Goal: Find specific page/section: Find specific page/section

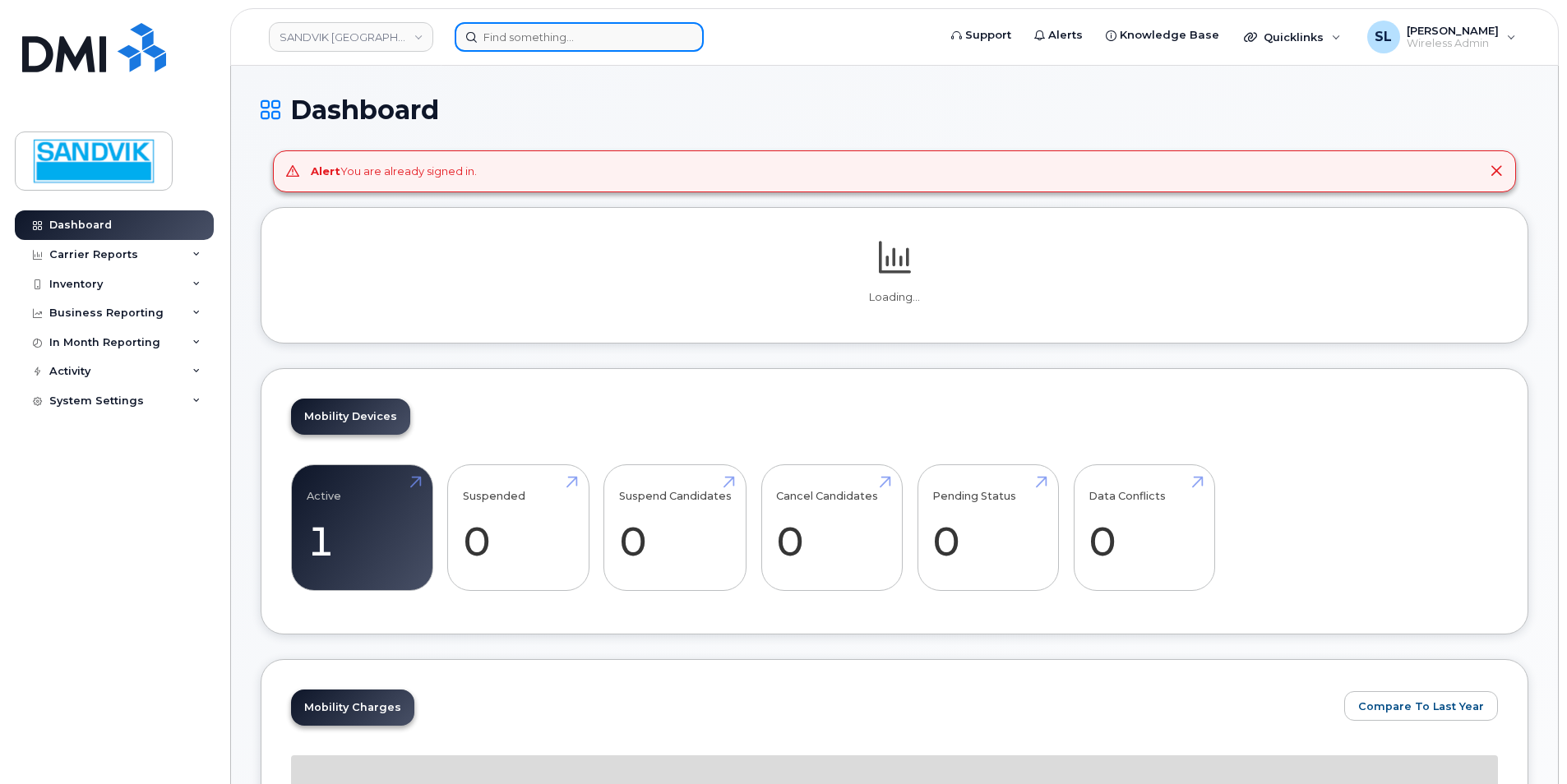
click at [476, 35] on input at bounding box center [579, 36] width 249 height 30
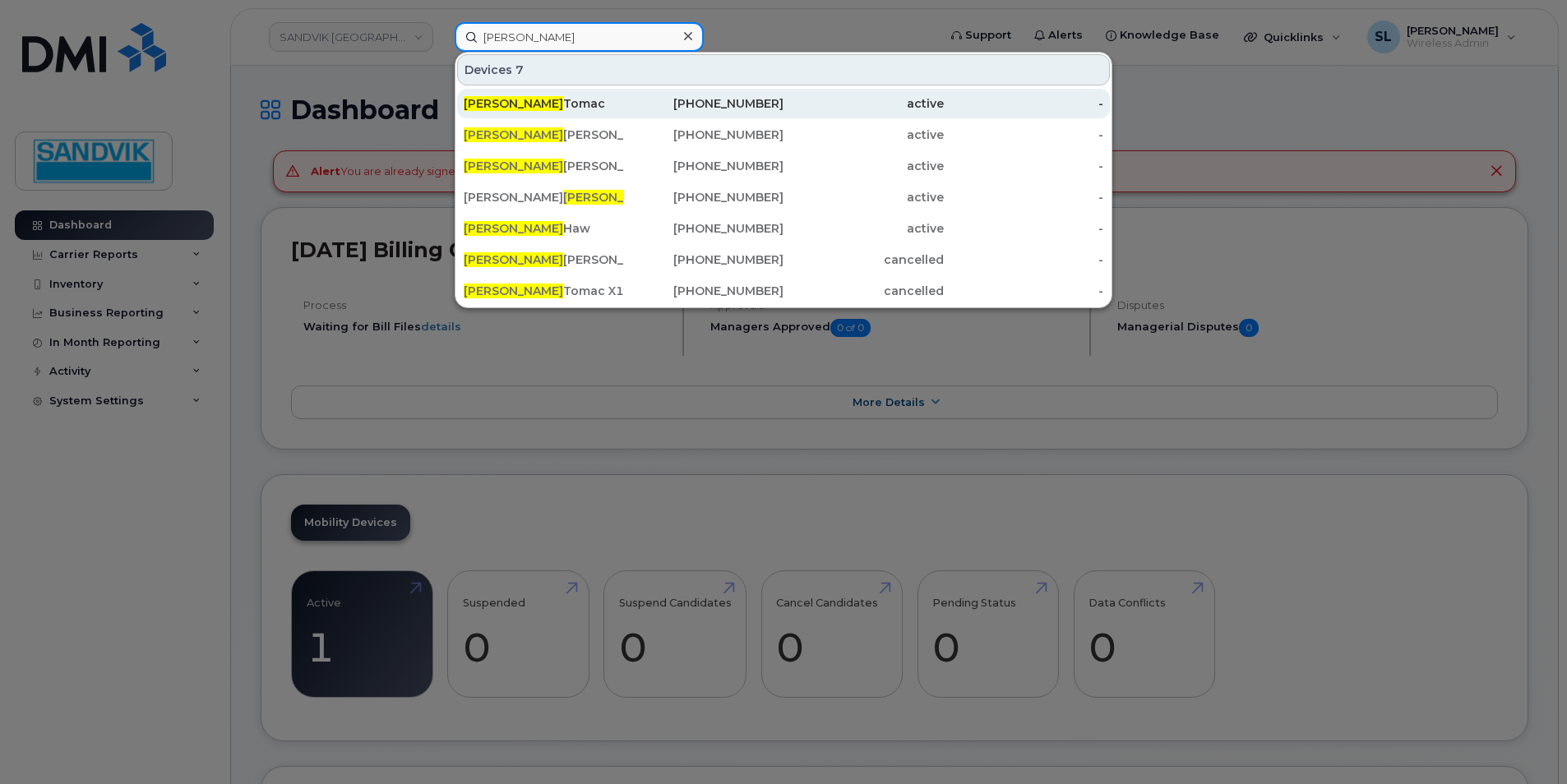
type input "nick"
click at [508, 102] on div "Nick Tomac" at bounding box center [544, 103] width 161 height 16
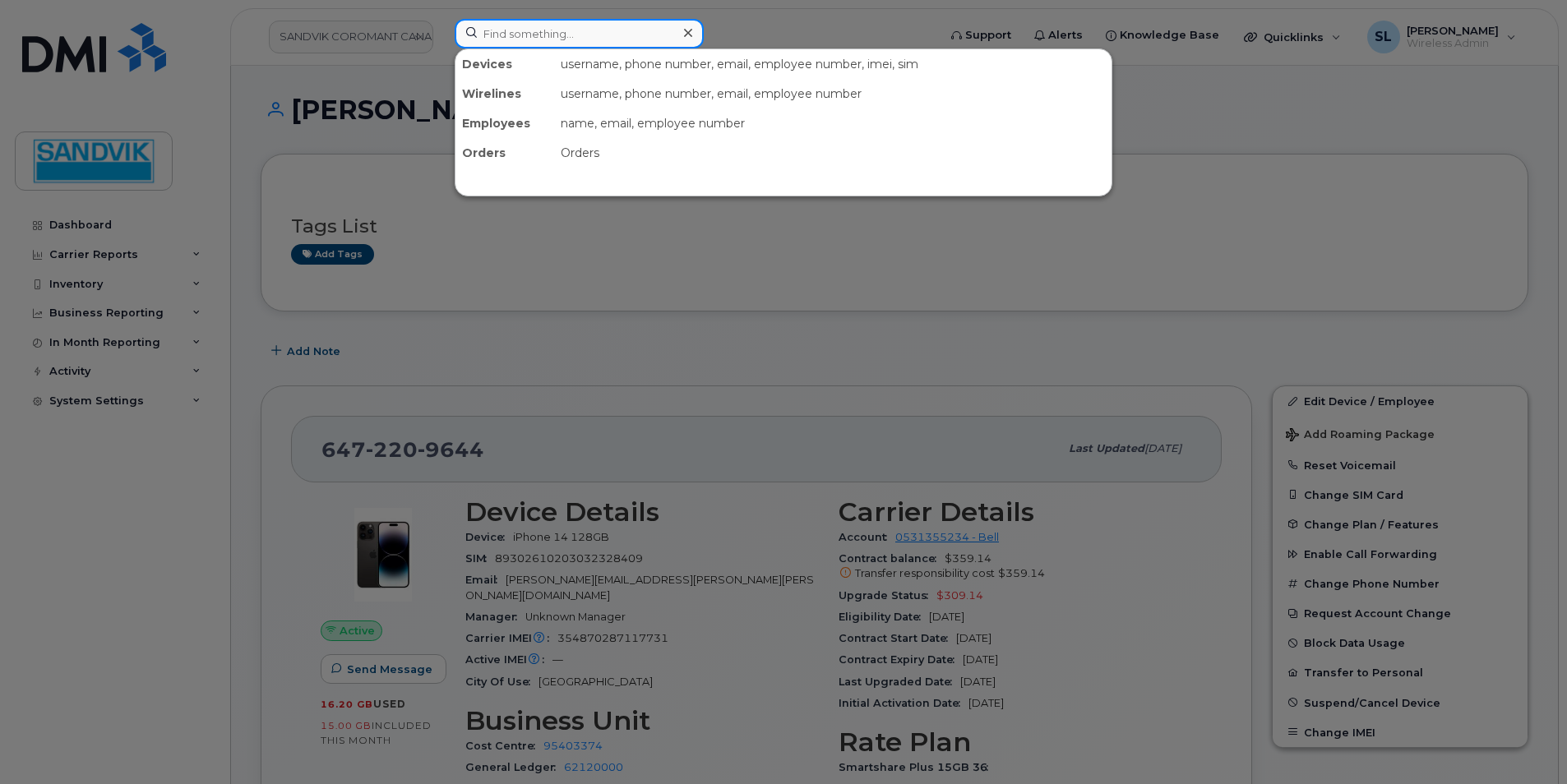
click at [495, 32] on input at bounding box center [579, 34] width 249 height 30
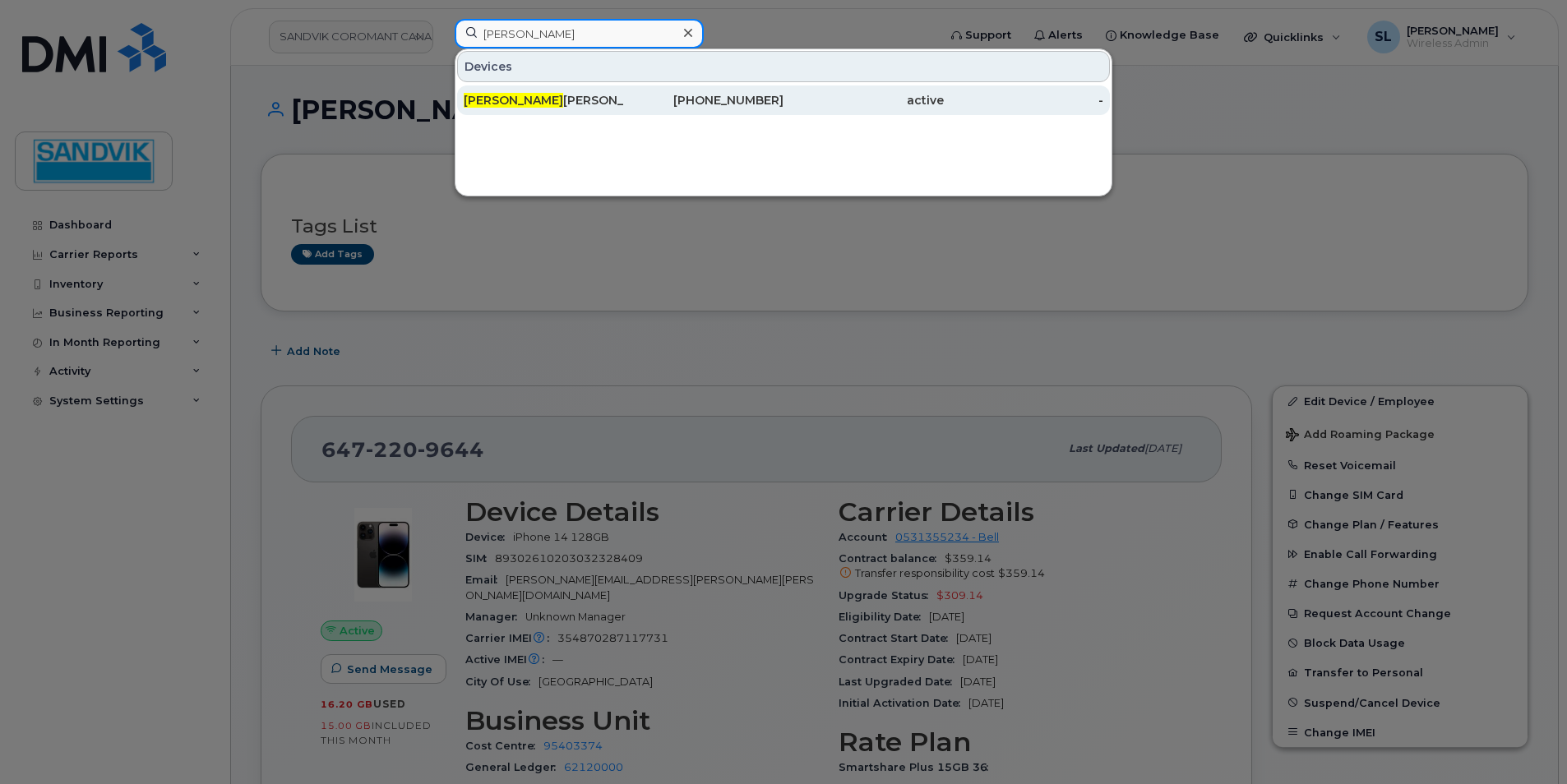
type input "todd"
click at [518, 103] on div "Todd Mcdonald" at bounding box center [544, 100] width 161 height 16
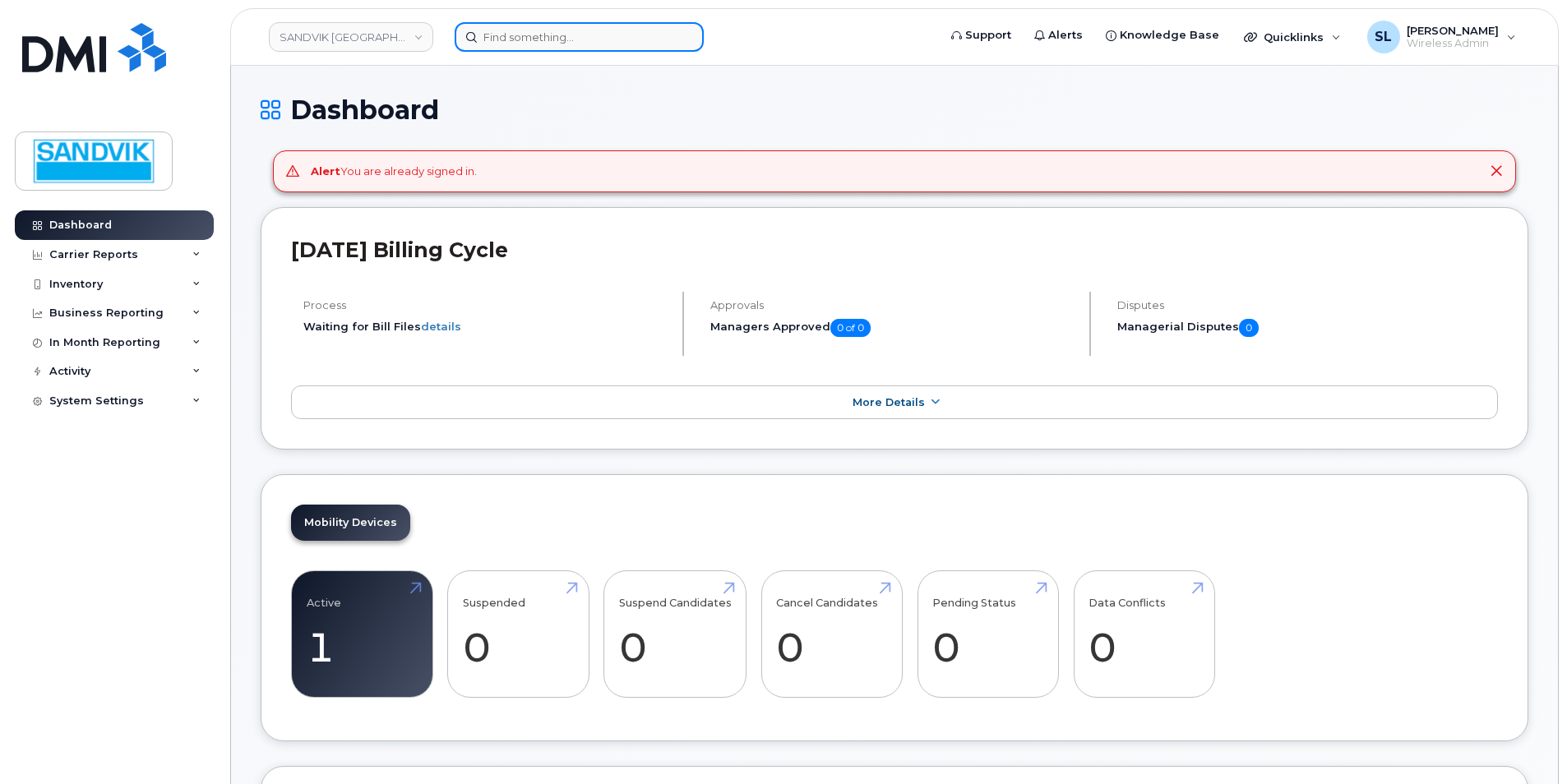
click at [508, 37] on input at bounding box center [579, 36] width 249 height 30
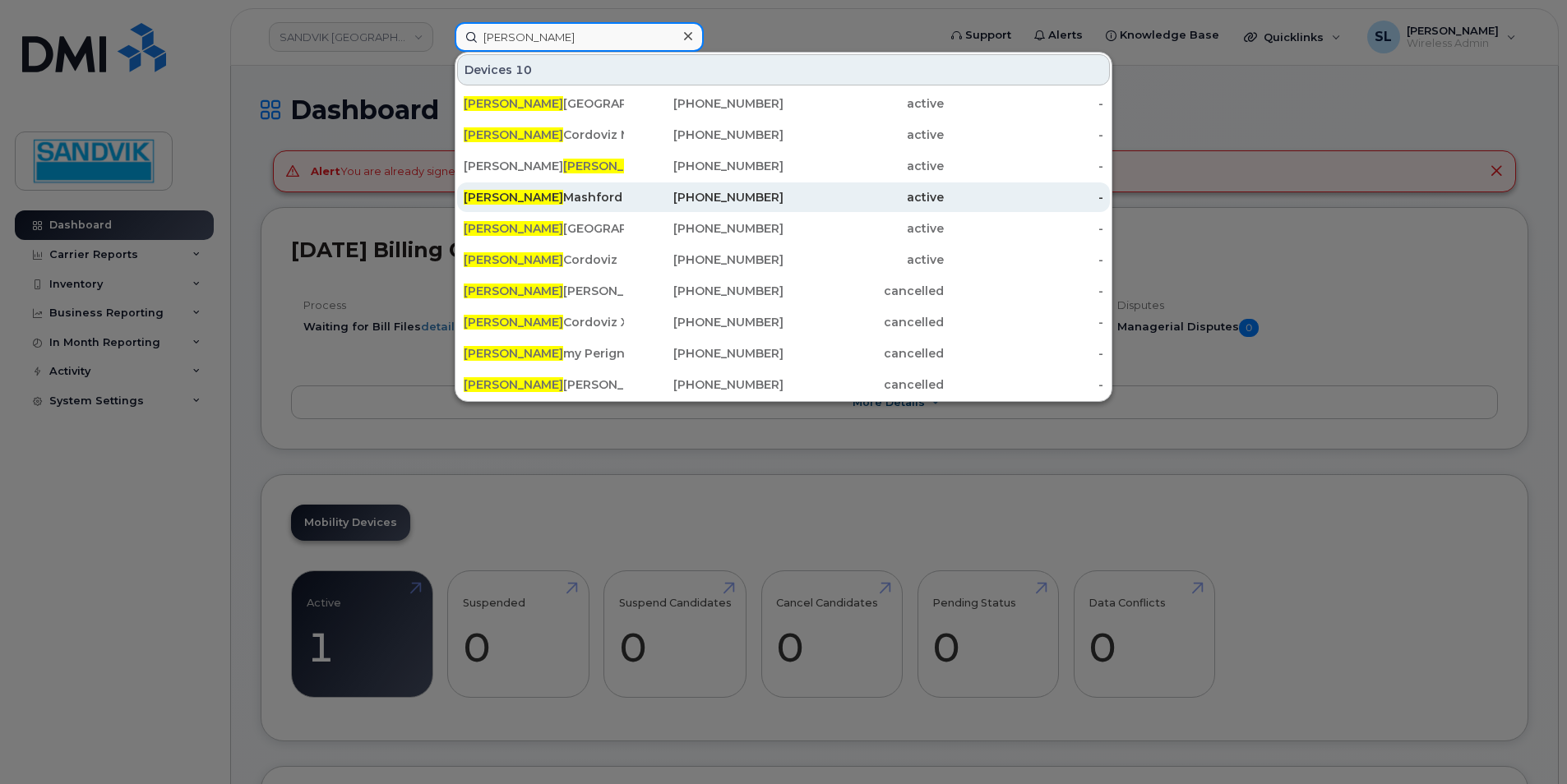
type input "jim"
click at [508, 197] on div "Jim Mashford" at bounding box center [544, 197] width 161 height 16
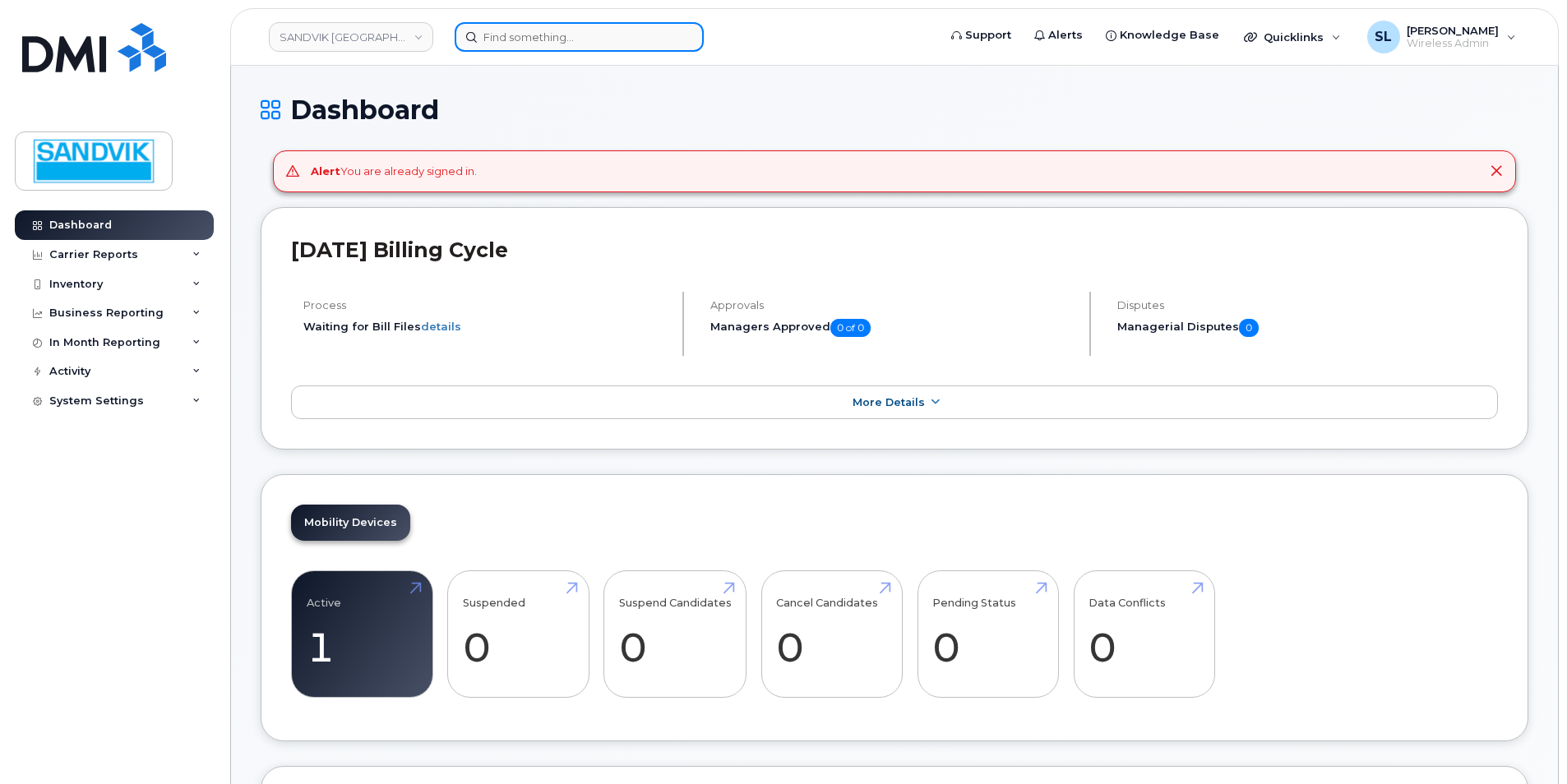
click at [518, 36] on input at bounding box center [579, 36] width 249 height 30
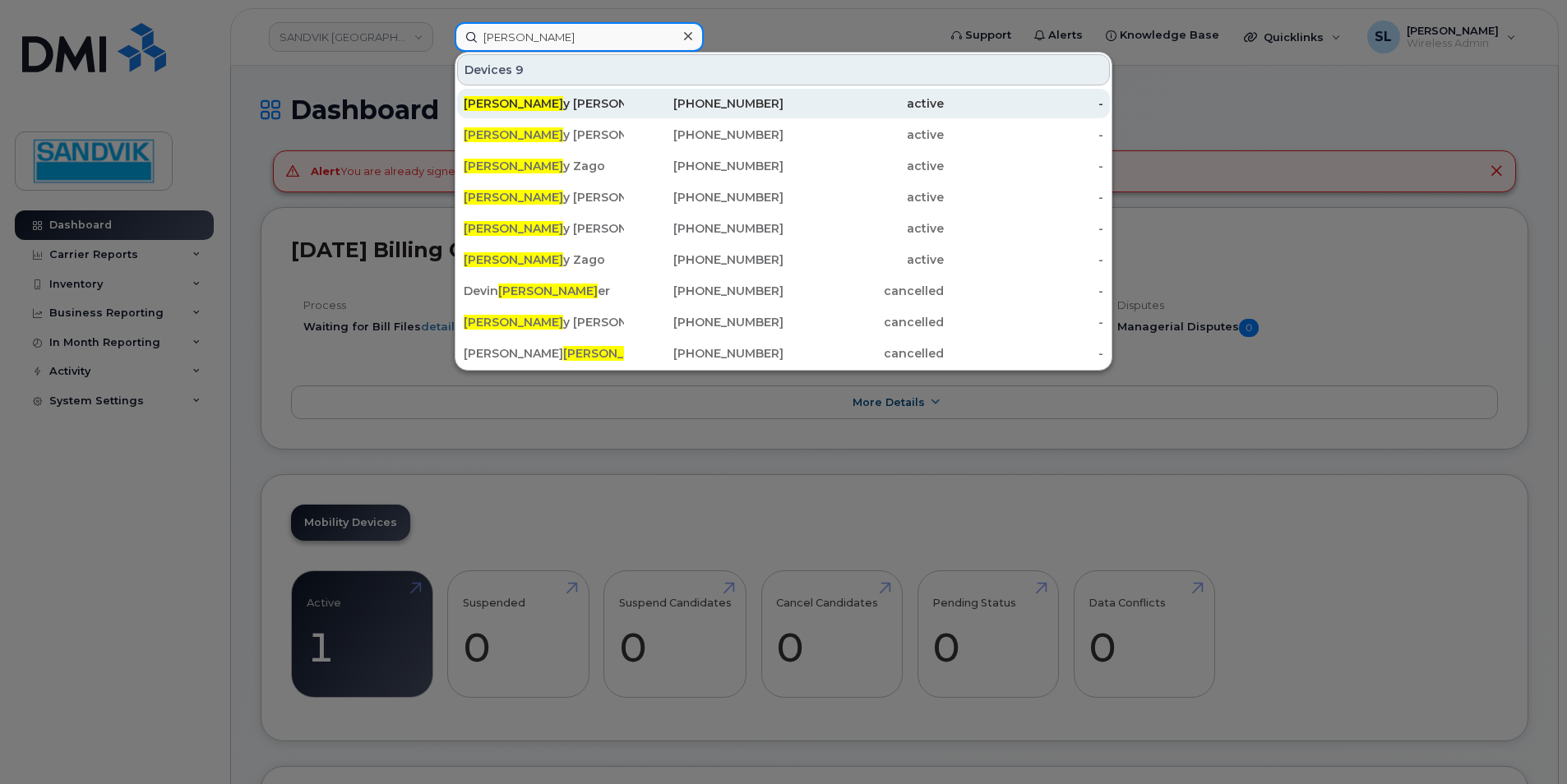
type input "kell"
click at [464, 109] on link "Kell y Crawford 705-690-3592 active -" at bounding box center [783, 103] width 653 height 30
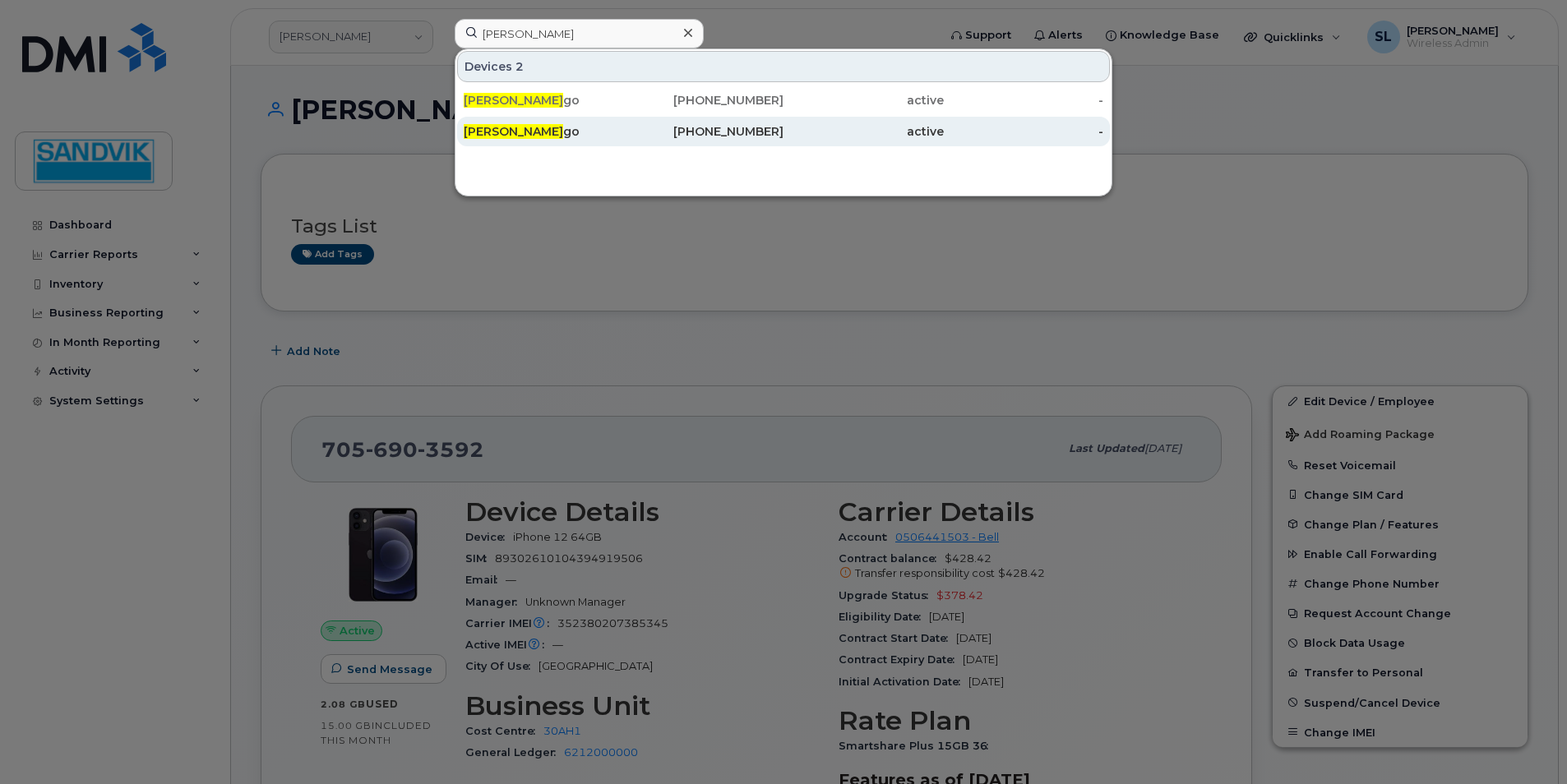
type input "kelly za"
click at [546, 139] on div "Kelly Za go" at bounding box center [544, 132] width 161 height 16
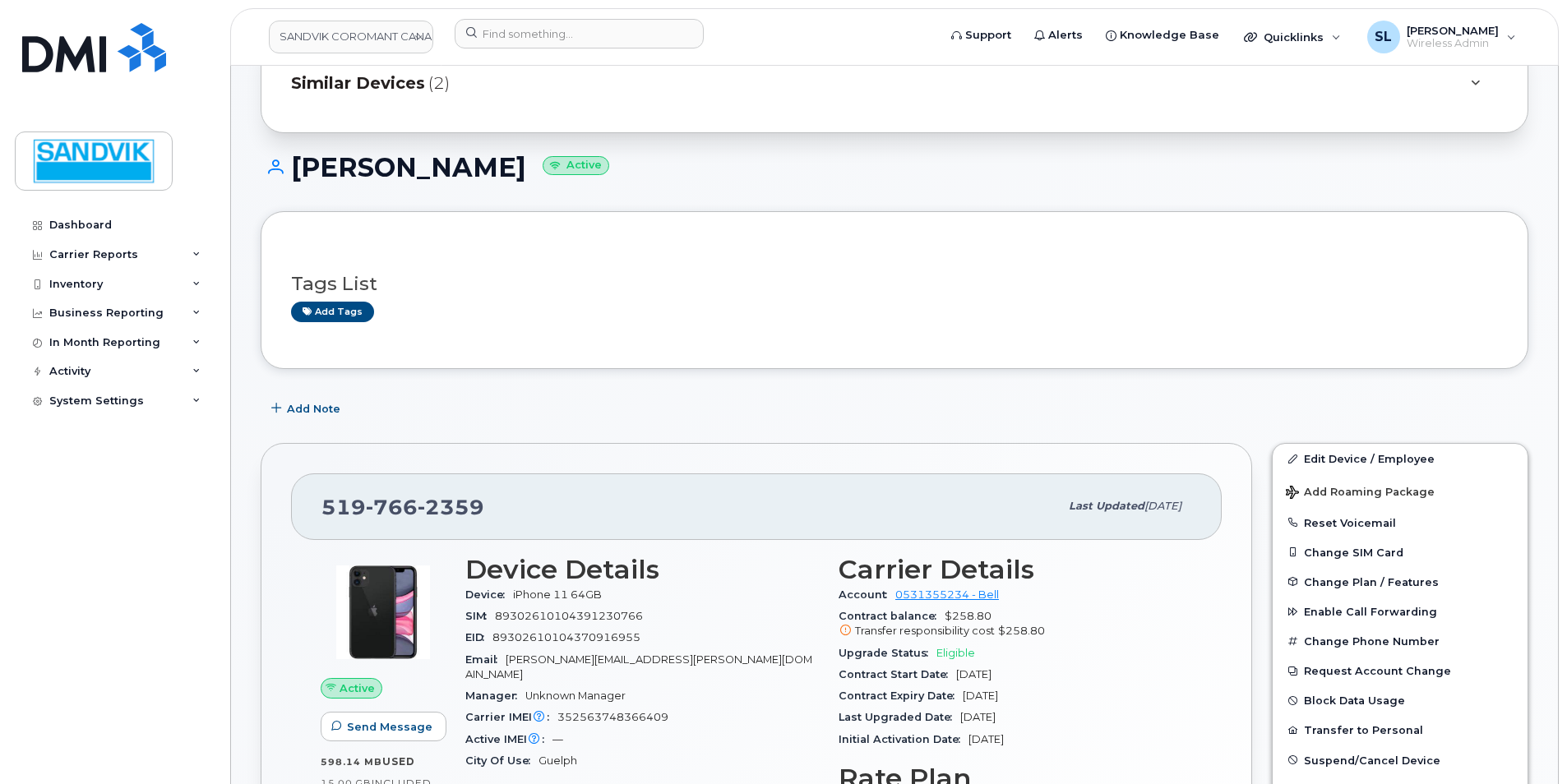
scroll to position [247, 0]
